Goal: Information Seeking & Learning: Compare options

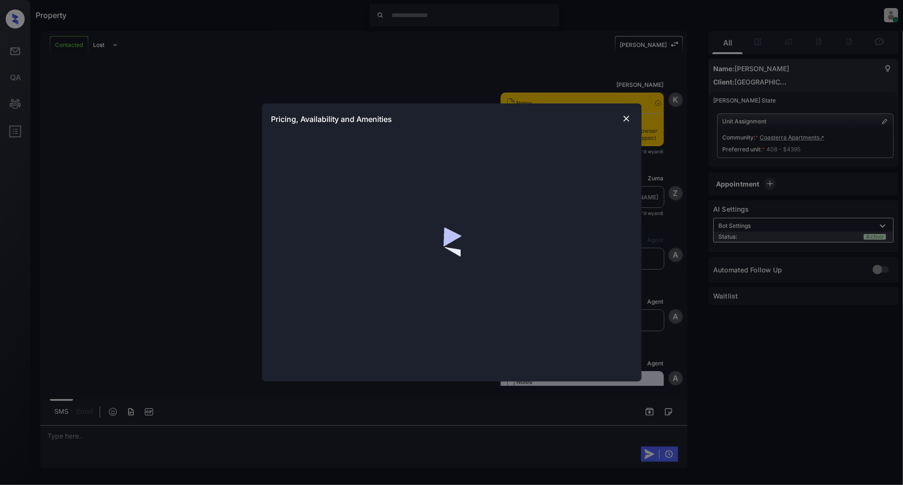
scroll to position [912, 0]
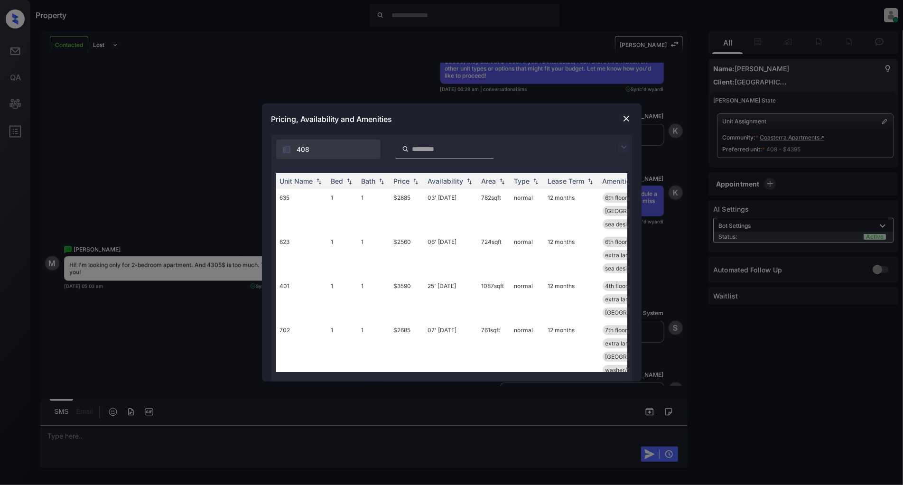
click at [623, 148] on img at bounding box center [623, 146] width 11 height 11
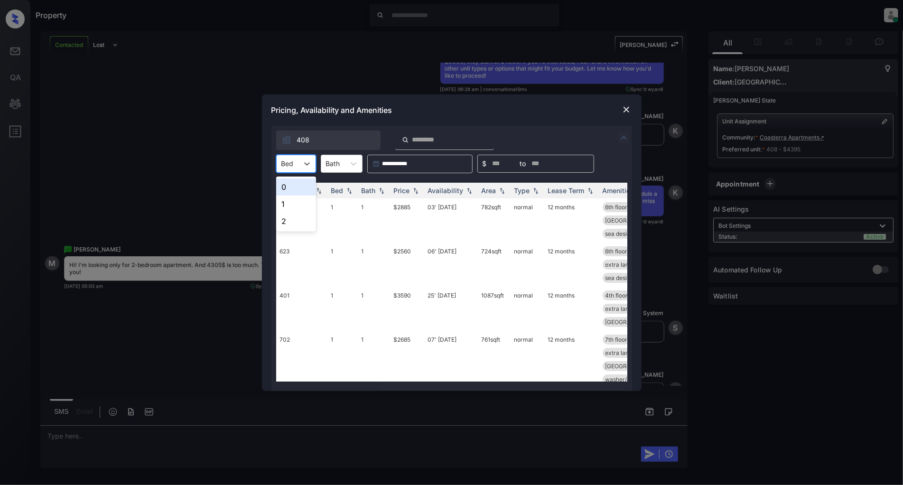
click at [294, 165] on div "Bed" at bounding box center [288, 164] width 22 height 14
click at [288, 217] on div "2" at bounding box center [296, 221] width 40 height 17
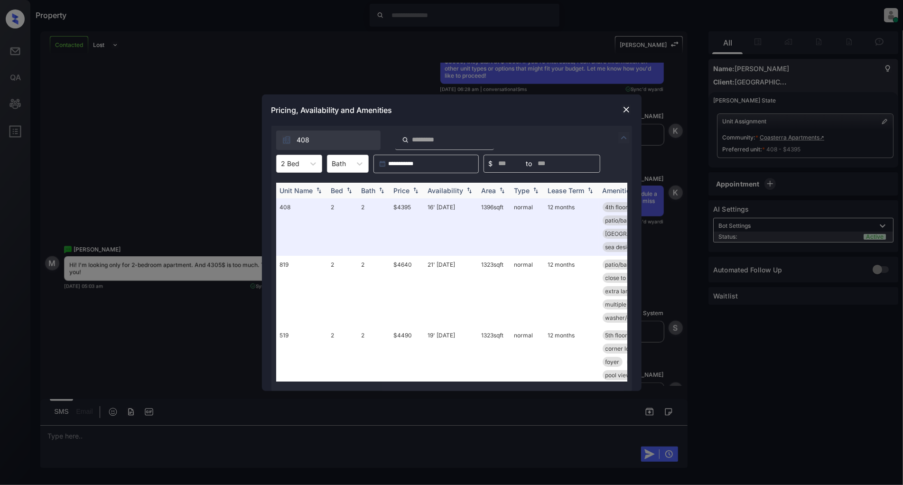
click at [414, 195] on th "Price" at bounding box center [407, 191] width 34 height 16
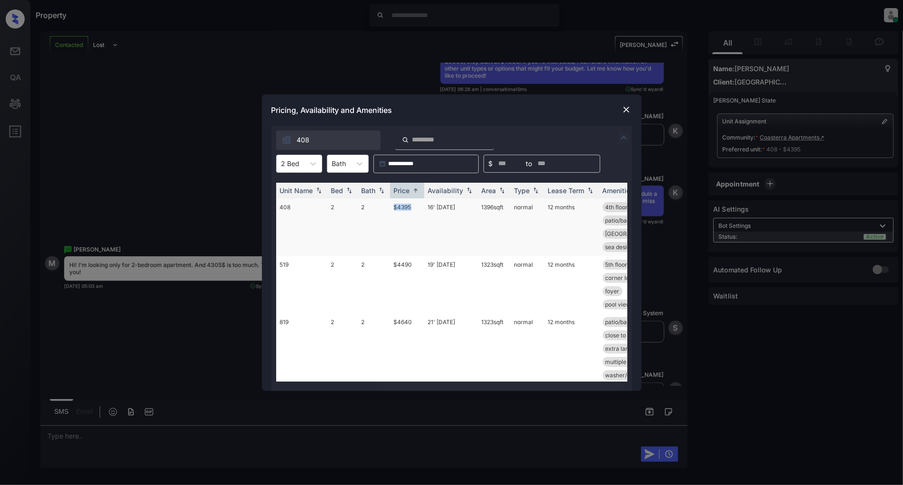
drag, startPoint x: 417, startPoint y: 206, endPoint x: 391, endPoint y: 212, distance: 27.1
click at [391, 212] on td "$4395" at bounding box center [407, 226] width 34 height 57
copy td "$4395"
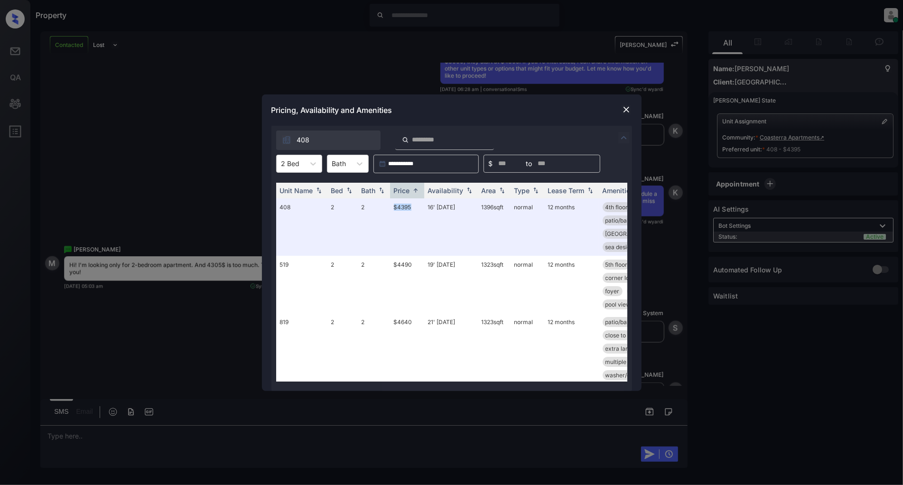
click at [626, 109] on img at bounding box center [625, 109] width 9 height 9
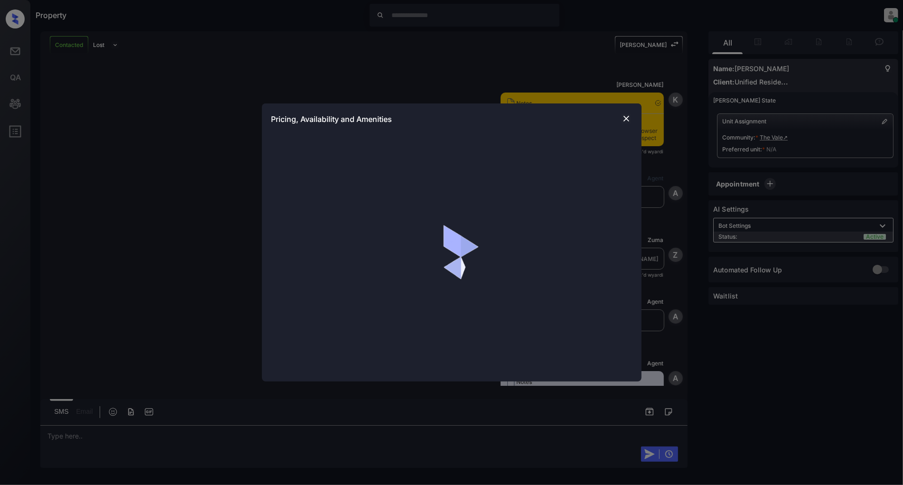
scroll to position [1204, 0]
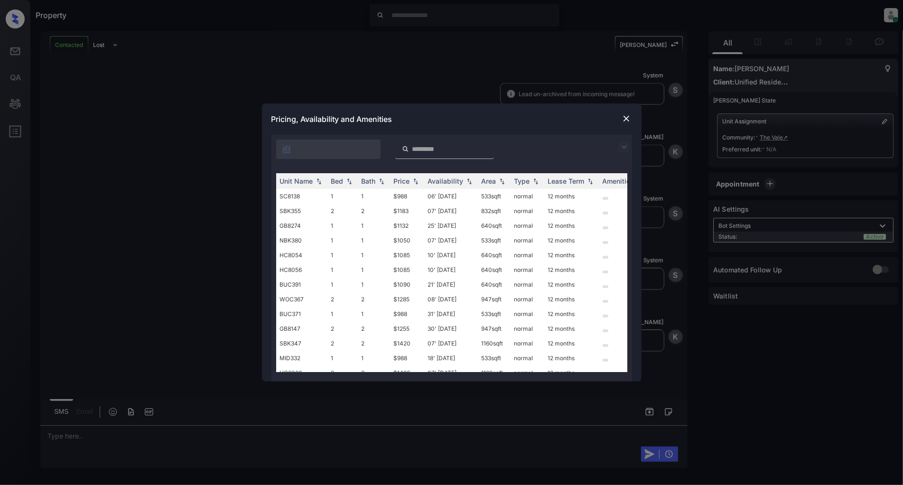
click at [621, 143] on img at bounding box center [623, 146] width 11 height 11
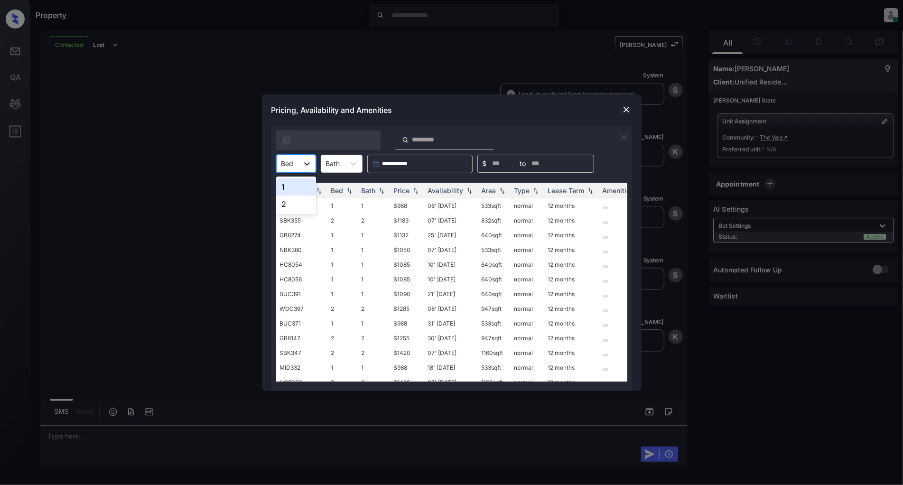
click at [302, 163] on icon at bounding box center [306, 163] width 9 height 9
click at [290, 199] on div "2" at bounding box center [296, 203] width 40 height 17
click at [415, 192] on img at bounding box center [415, 190] width 9 height 7
drag, startPoint x: 414, startPoint y: 206, endPoint x: 378, endPoint y: 206, distance: 36.1
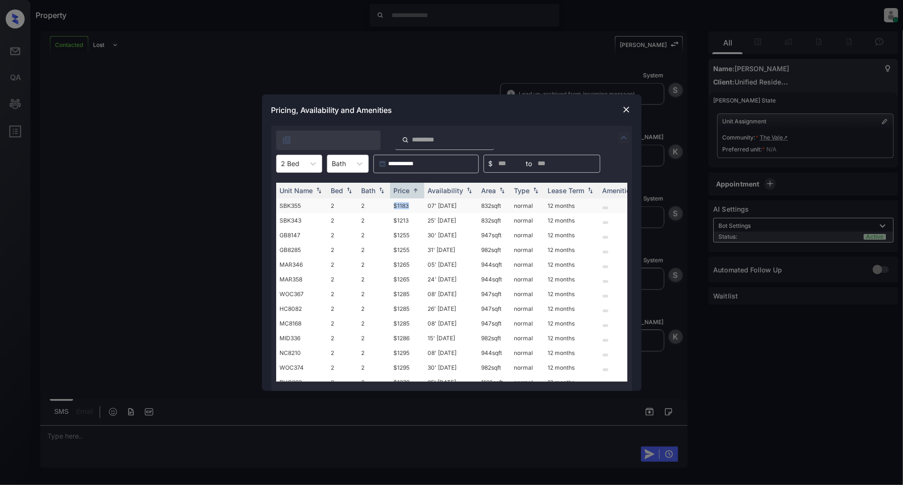
click at [378, 206] on tr "SBK355 2 2 $1183 07' Nov 25 832 sqft normal 12 months" at bounding box center [524, 205] width 496 height 15
copy tr "$1183"
click at [174, 271] on div "**********" at bounding box center [451, 242] width 903 height 485
click at [625, 108] on img at bounding box center [625, 109] width 9 height 9
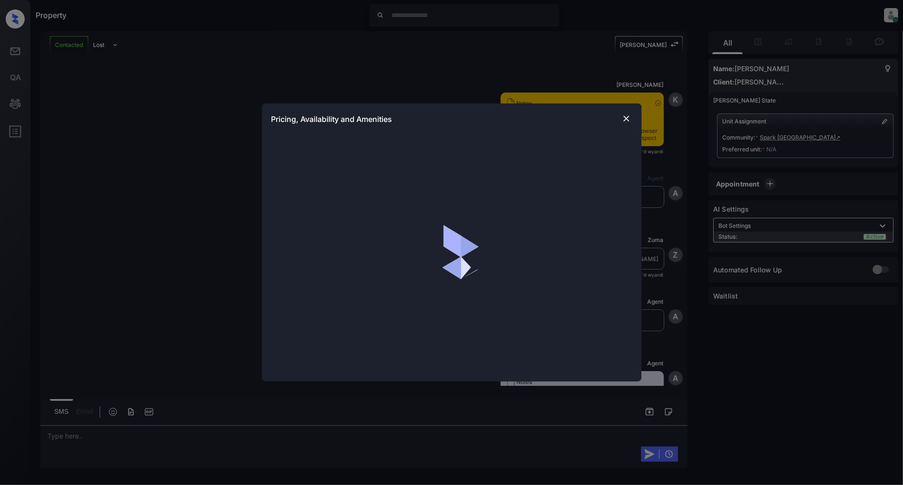
scroll to position [926, 0]
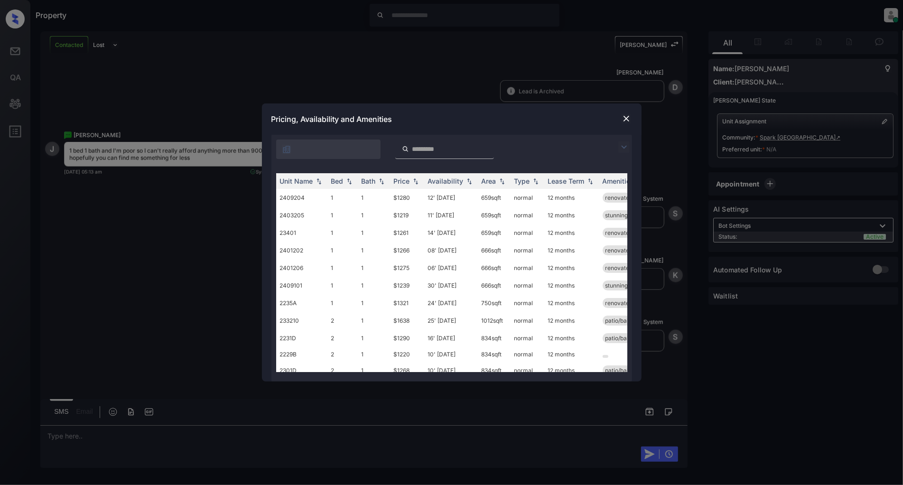
click at [614, 145] on div at bounding box center [451, 147] width 361 height 24
click at [619, 146] on img at bounding box center [623, 146] width 11 height 11
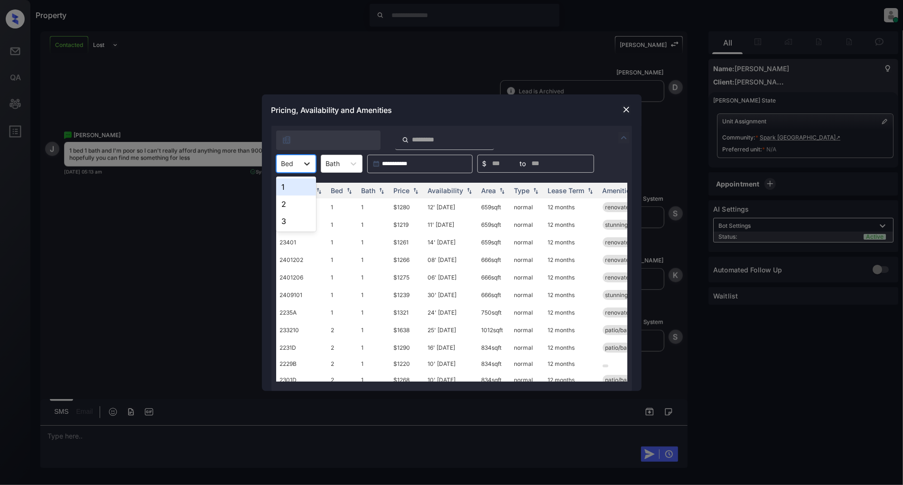
click at [304, 167] on icon at bounding box center [306, 163] width 9 height 9
click at [290, 192] on div "1" at bounding box center [296, 186] width 40 height 17
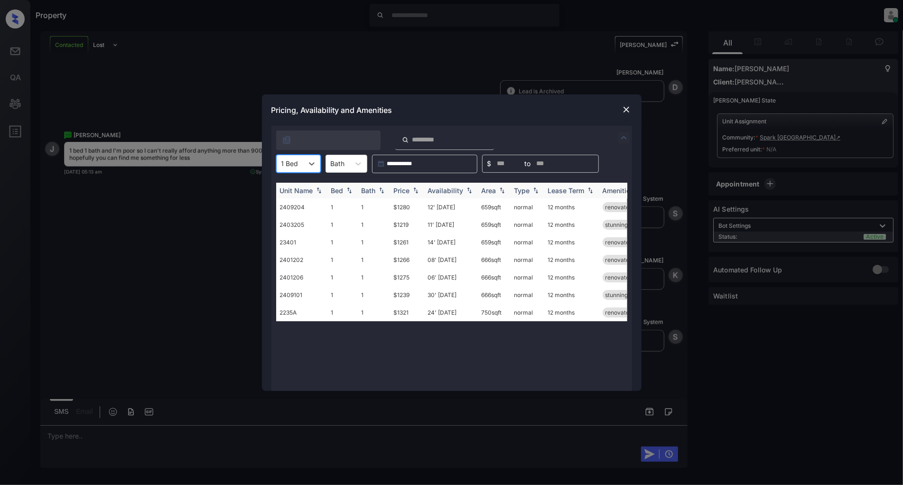
click at [424, 189] on th "Availability" at bounding box center [451, 191] width 54 height 16
click at [416, 190] on img at bounding box center [415, 190] width 9 height 7
click at [418, 190] on img at bounding box center [415, 190] width 9 height 7
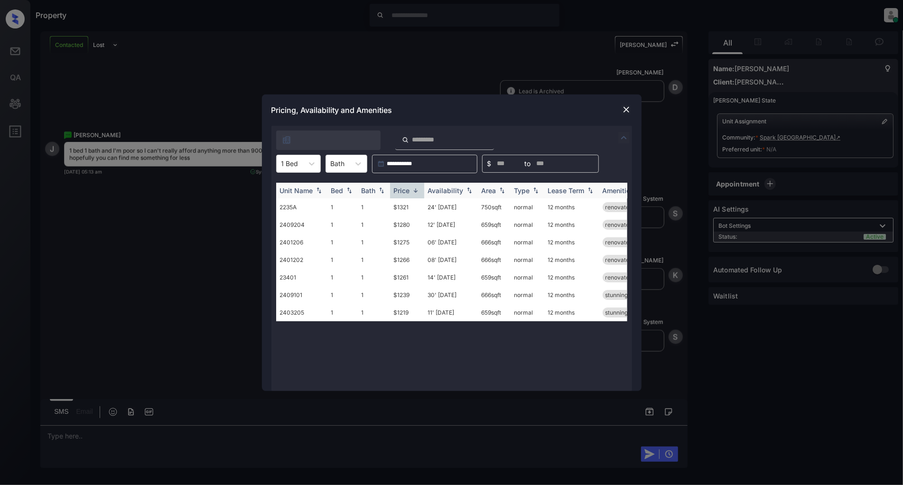
click at [415, 193] on img at bounding box center [415, 190] width 9 height 7
drag, startPoint x: 416, startPoint y: 200, endPoint x: 391, endPoint y: 204, distance: 25.0
click at [391, 204] on td "$1219" at bounding box center [407, 207] width 34 height 18
copy td "$1219"
click at [630, 105] on img at bounding box center [625, 109] width 9 height 9
